Goal: Task Accomplishment & Management: Manage account settings

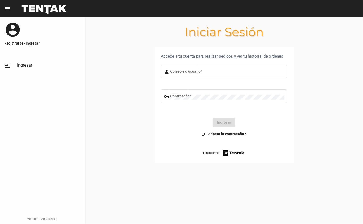
type input "DANKEHMB"
click at [219, 120] on button "Ingresar" at bounding box center [224, 123] width 23 height 10
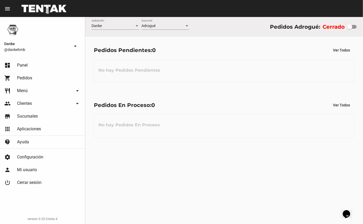
click at [351, 27] on div at bounding box center [349, 26] width 5 height 5
click at [349, 29] on input "checkbox" at bounding box center [349, 29] width 0 height 0
click at [349, 27] on div at bounding box center [349, 26] width 5 height 5
click at [349, 29] on input "checkbox" at bounding box center [349, 29] width 0 height 0
checkbox input "true"
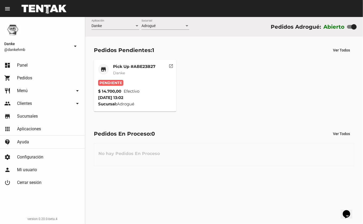
click at [142, 74] on mat-card-subtitle "Danke" at bounding box center [134, 72] width 43 height 5
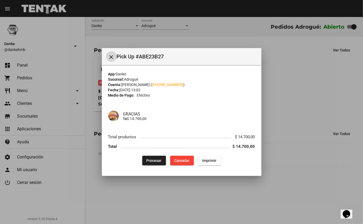
click at [143, 160] on button "Procesar" at bounding box center [154, 161] width 24 height 10
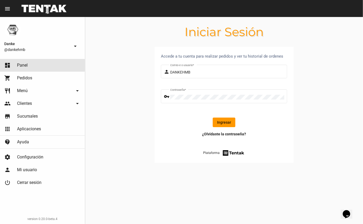
click at [23, 65] on span "Panel" at bounding box center [22, 65] width 11 height 5
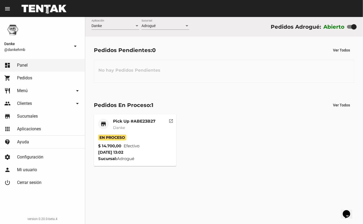
click at [115, 121] on mat-card-title "Pick Up #ABE23B27" at bounding box center [134, 121] width 43 height 5
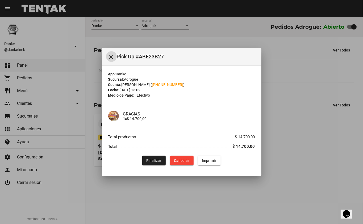
click at [148, 164] on button "Finalizar" at bounding box center [153, 161] width 23 height 10
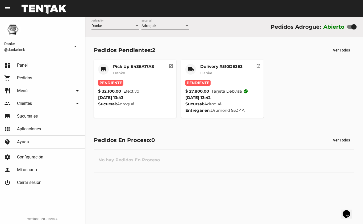
click at [198, 66] on mat-card-header "local_shipping Delivery #510DE3E3 Danke" at bounding box center [222, 72] width 74 height 16
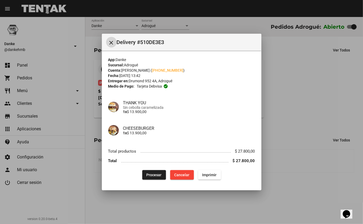
click at [154, 175] on span "Procesar" at bounding box center [153, 175] width 15 height 4
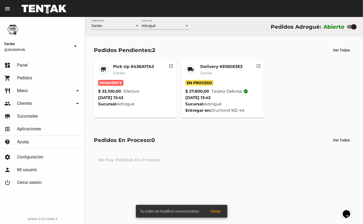
click at [136, 67] on mat-card-title "Pick Up #436A17A3" at bounding box center [133, 66] width 41 height 5
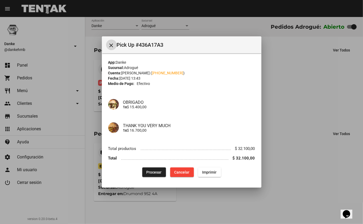
click at [148, 170] on span "Procesar" at bounding box center [153, 172] width 15 height 4
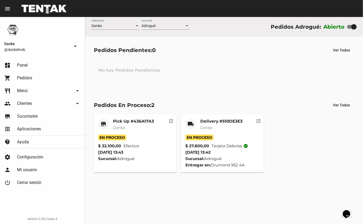
click at [209, 128] on span "Danke" at bounding box center [206, 127] width 12 height 5
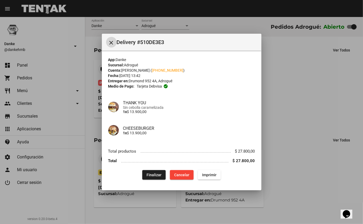
click at [310, 129] on div at bounding box center [181, 112] width 363 height 224
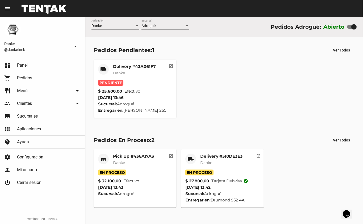
click at [124, 65] on mat-card-title "Delivery #43A061F7" at bounding box center [134, 66] width 43 height 5
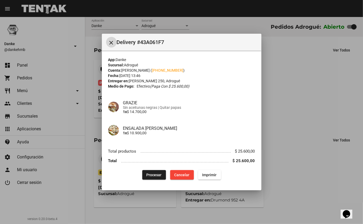
click at [324, 157] on div at bounding box center [181, 112] width 363 height 224
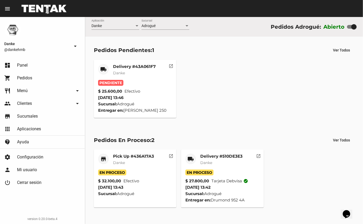
click at [130, 163] on mat-card-subtitle "Danke" at bounding box center [133, 162] width 41 height 5
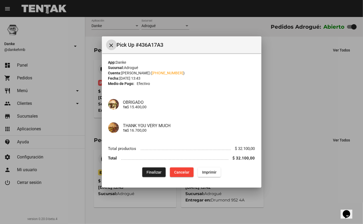
click at [108, 44] on mat-icon "close" at bounding box center [111, 45] width 6 height 6
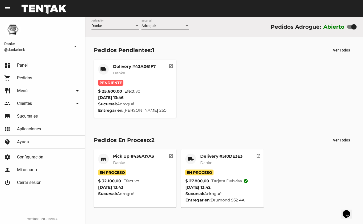
click at [122, 66] on mat-card-title "Delivery #43A061F7" at bounding box center [134, 66] width 43 height 5
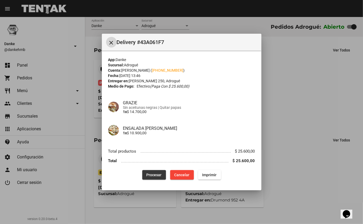
click at [151, 176] on span "Procesar" at bounding box center [153, 175] width 15 height 4
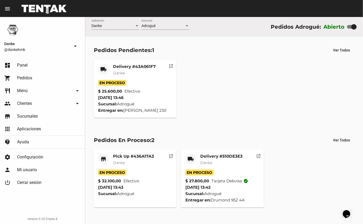
click at [146, 65] on mat-card-title "Delivery #43A061F7" at bounding box center [134, 66] width 43 height 5
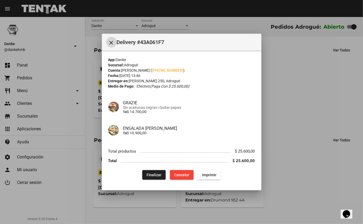
click at [292, 120] on div at bounding box center [181, 112] width 363 height 224
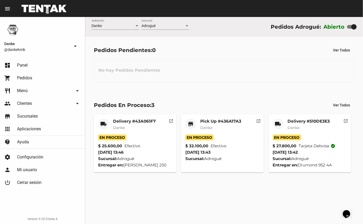
click at [200, 129] on span "Danke" at bounding box center [206, 127] width 12 height 5
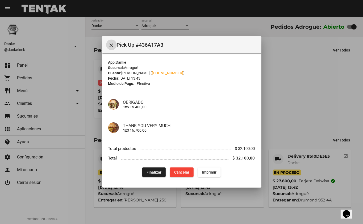
click at [288, 99] on div at bounding box center [181, 112] width 363 height 224
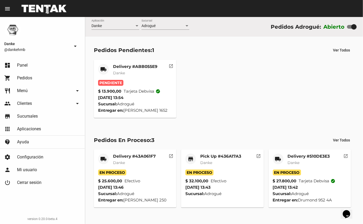
click at [160, 160] on mat-card-header "local_shipping Delivery #43A061F7 Danke" at bounding box center [135, 162] width 74 height 16
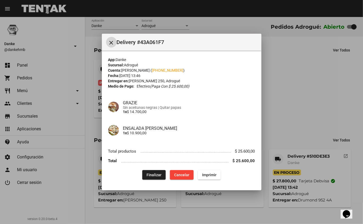
click at [290, 99] on div at bounding box center [181, 112] width 363 height 224
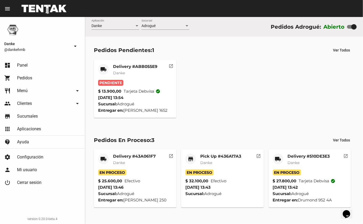
click at [231, 161] on mat-card-subtitle "Danke" at bounding box center [220, 162] width 41 height 5
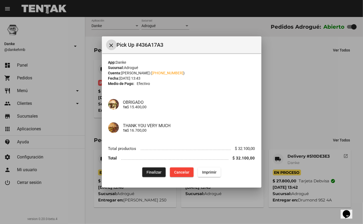
click at [316, 85] on div at bounding box center [181, 112] width 363 height 224
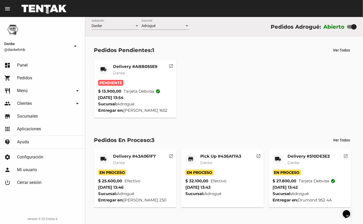
click at [160, 156] on mat-card-header "local_shipping Delivery #43A061F7 Danke" at bounding box center [135, 162] width 74 height 16
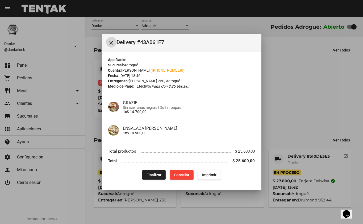
click at [319, 107] on div at bounding box center [181, 112] width 363 height 224
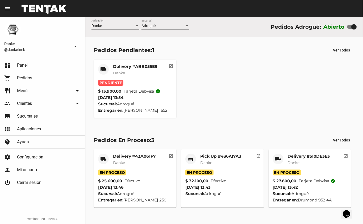
click at [313, 162] on mat-card-subtitle "Danke" at bounding box center [308, 162] width 42 height 5
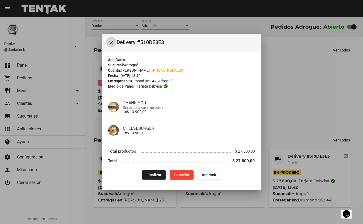
click at [282, 107] on div at bounding box center [181, 112] width 363 height 224
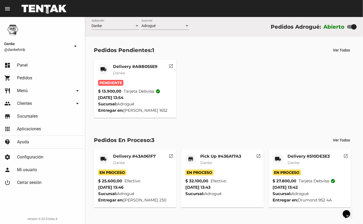
click at [308, 162] on mat-card-subtitle "Danke" at bounding box center [308, 162] width 42 height 5
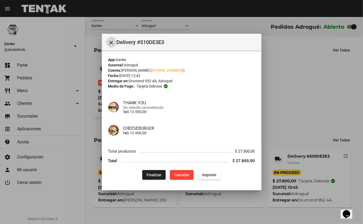
click at [156, 177] on span "Finalizar" at bounding box center [153, 175] width 15 height 4
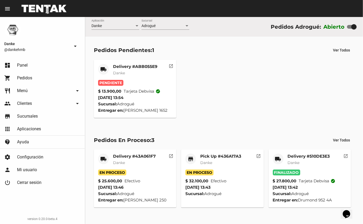
click at [153, 161] on mat-card-subtitle "Danke" at bounding box center [134, 162] width 43 height 5
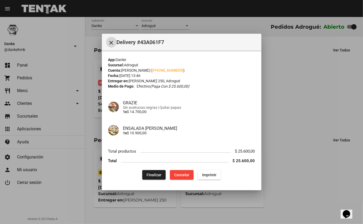
click at [150, 176] on span "Finalizar" at bounding box center [153, 175] width 15 height 4
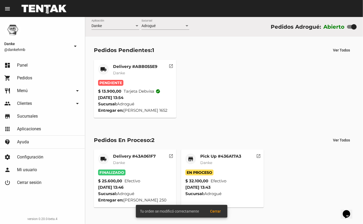
click at [224, 156] on mat-card-title "Pick Up #436A17A3" at bounding box center [220, 156] width 41 height 5
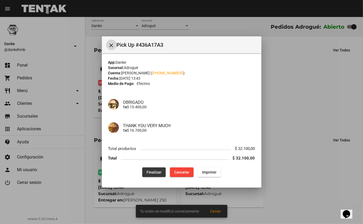
click at [152, 172] on span "Finalizar" at bounding box center [153, 172] width 15 height 4
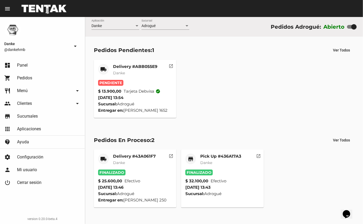
click at [123, 64] on mat-card-title "Delivery #ABB055E9" at bounding box center [135, 66] width 44 height 5
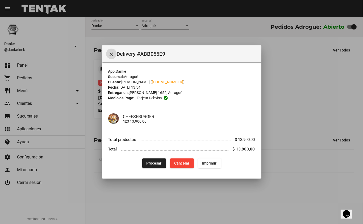
click at [151, 164] on span "Procesar" at bounding box center [153, 163] width 15 height 4
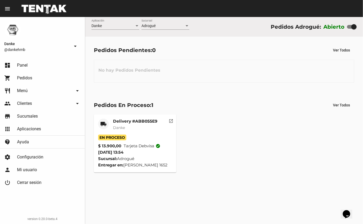
click at [131, 121] on mat-card-title "Delivery #ABB055E9" at bounding box center [135, 121] width 44 height 5
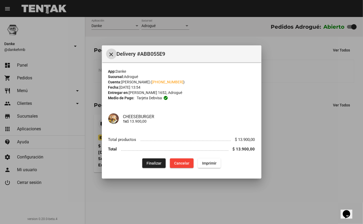
click at [106, 52] on button "close" at bounding box center [111, 54] width 11 height 11
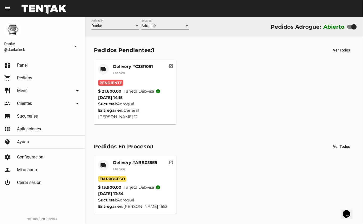
click at [120, 167] on mat-card-subtitle "Danke" at bounding box center [135, 169] width 44 height 5
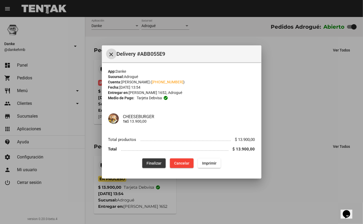
click at [147, 165] on span "Finalizar" at bounding box center [153, 163] width 15 height 4
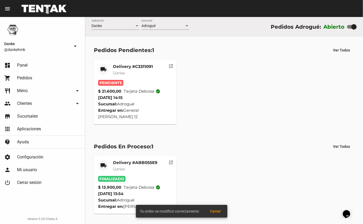
click at [123, 66] on mat-card-title "Delivery #C3311091" at bounding box center [133, 66] width 40 height 5
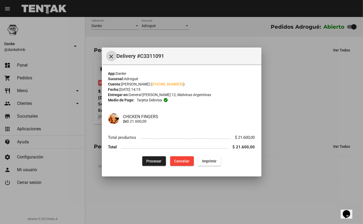
click at [147, 161] on span "Procesar" at bounding box center [153, 161] width 15 height 4
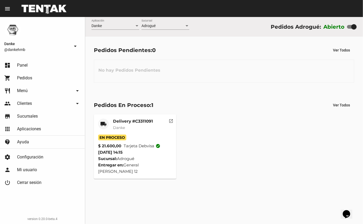
click at [138, 134] on div "Delivery #C3311091 Danke" at bounding box center [133, 127] width 40 height 16
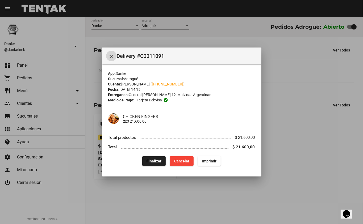
click at [154, 163] on span "Finalizar" at bounding box center [153, 161] width 15 height 4
